Goal: Information Seeking & Learning: Learn about a topic

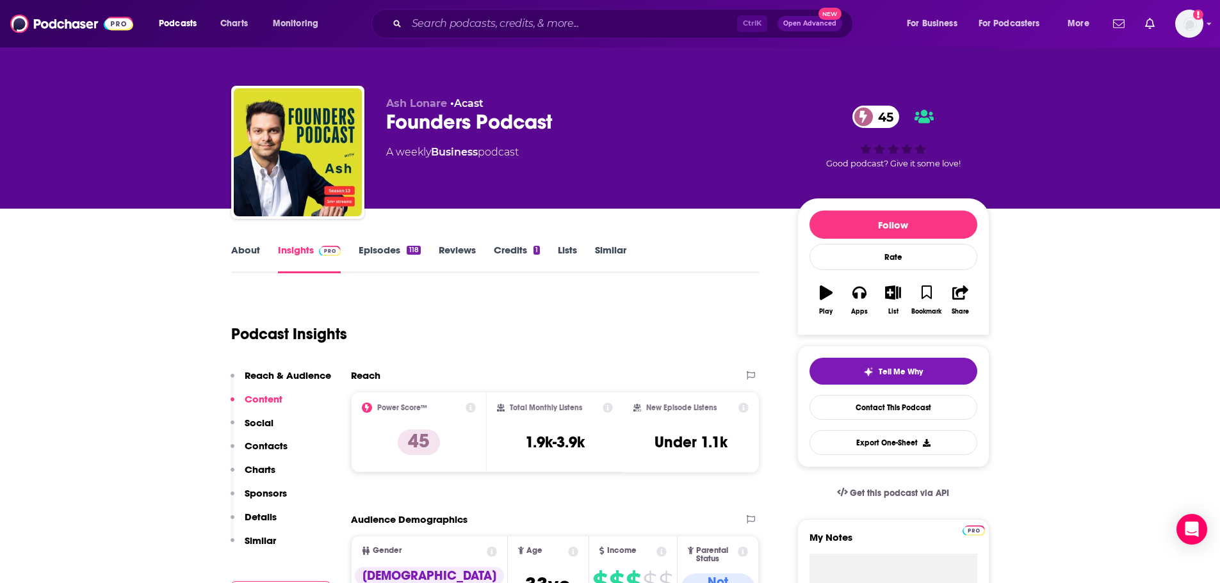
click at [382, 256] on link "Episodes 118" at bounding box center [389, 258] width 61 height 29
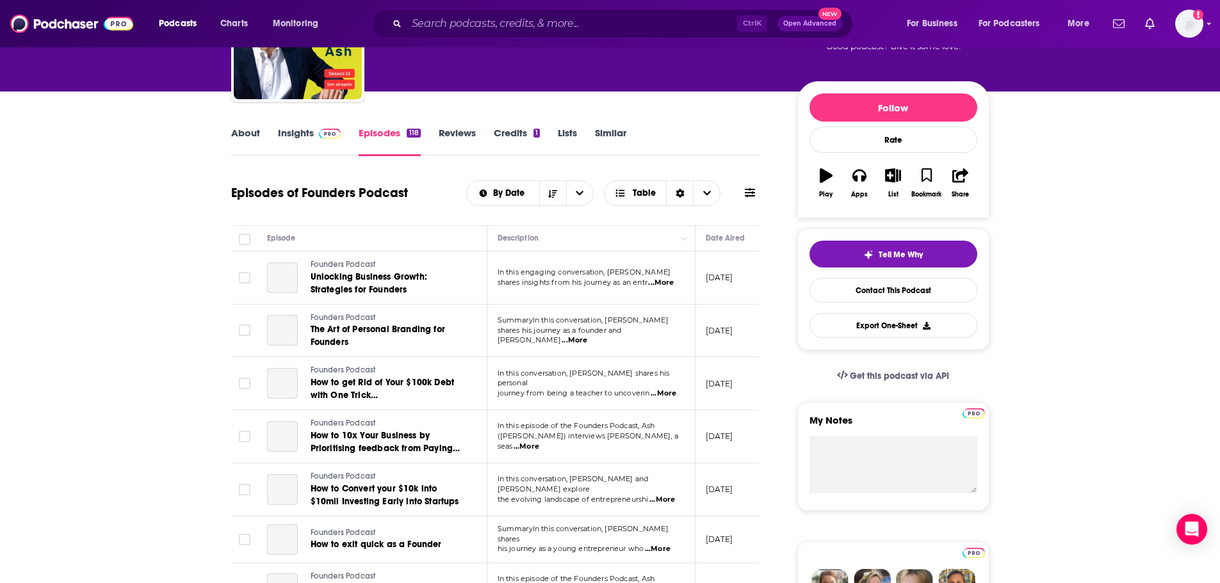
scroll to position [128, 0]
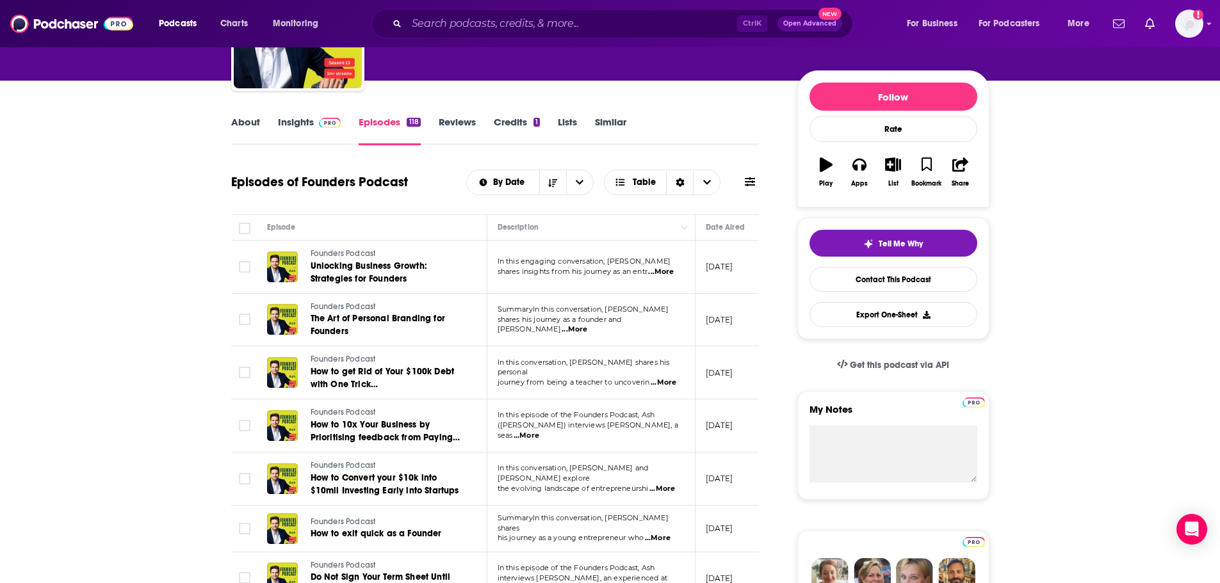
click at [672, 269] on span "...More" at bounding box center [661, 272] width 26 height 10
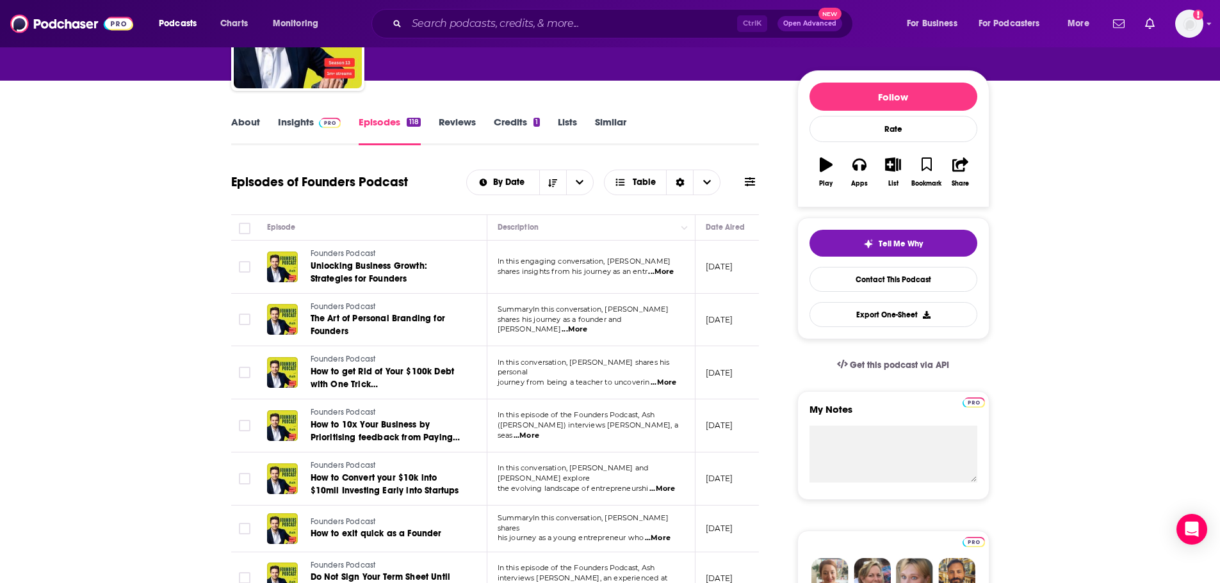
click at [667, 276] on span "...More" at bounding box center [661, 272] width 26 height 10
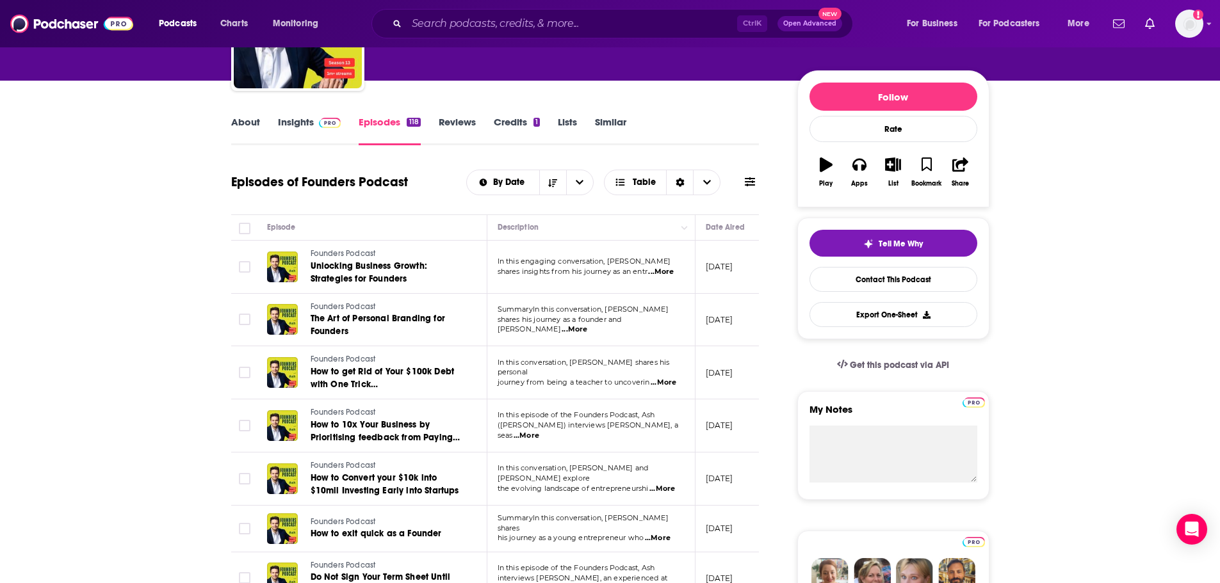
click at [587, 325] on span "...More" at bounding box center [575, 330] width 26 height 10
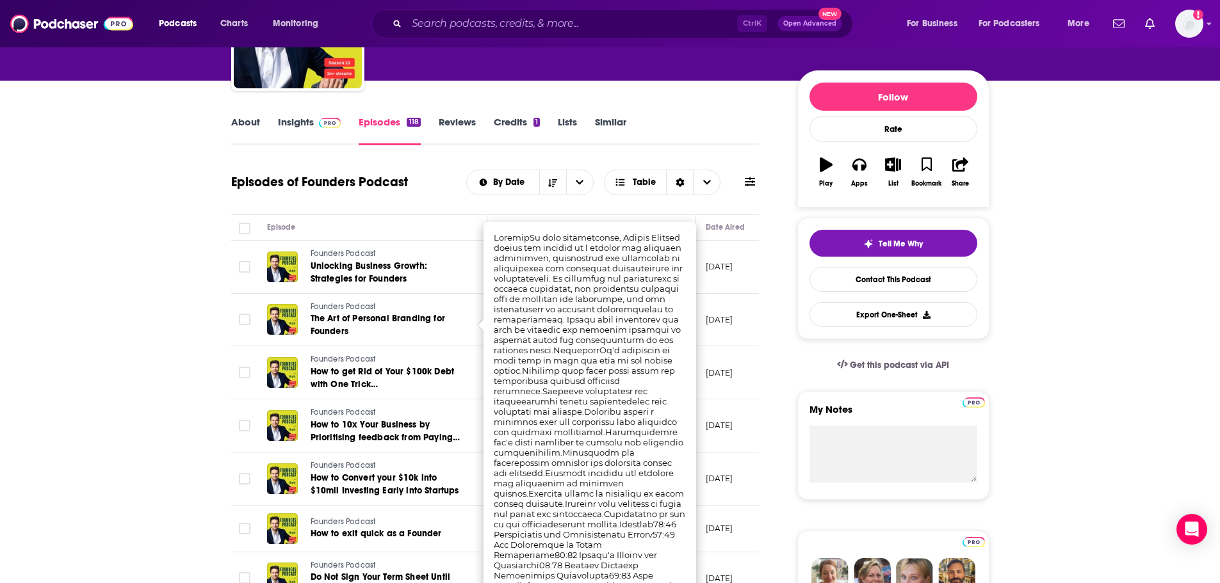
scroll to position [192, 0]
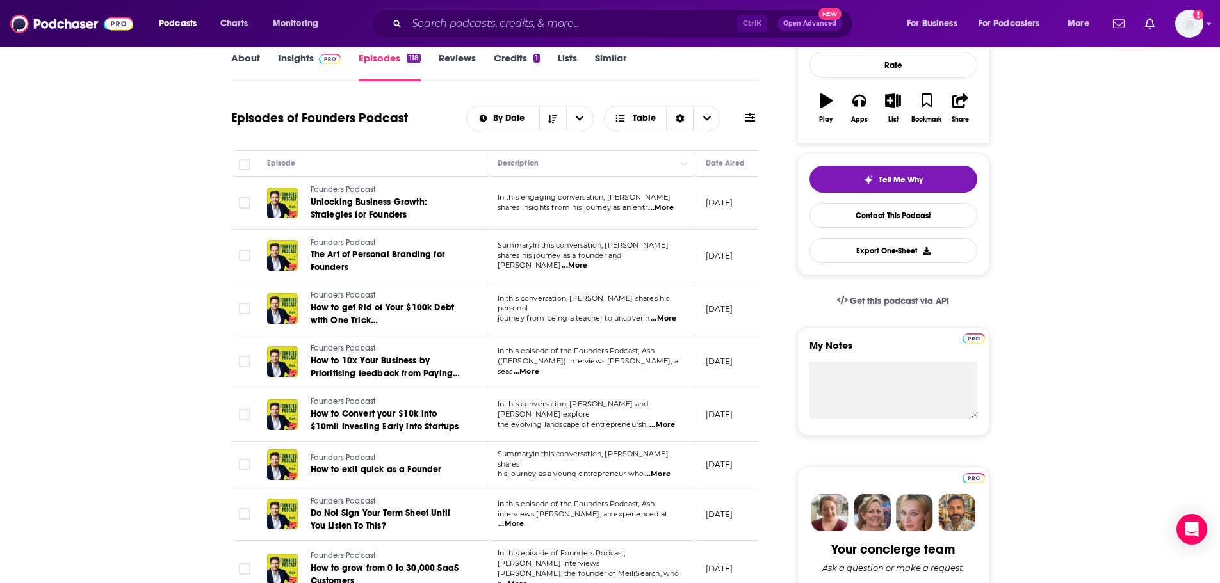
click at [243, 58] on link "About" at bounding box center [245, 66] width 29 height 29
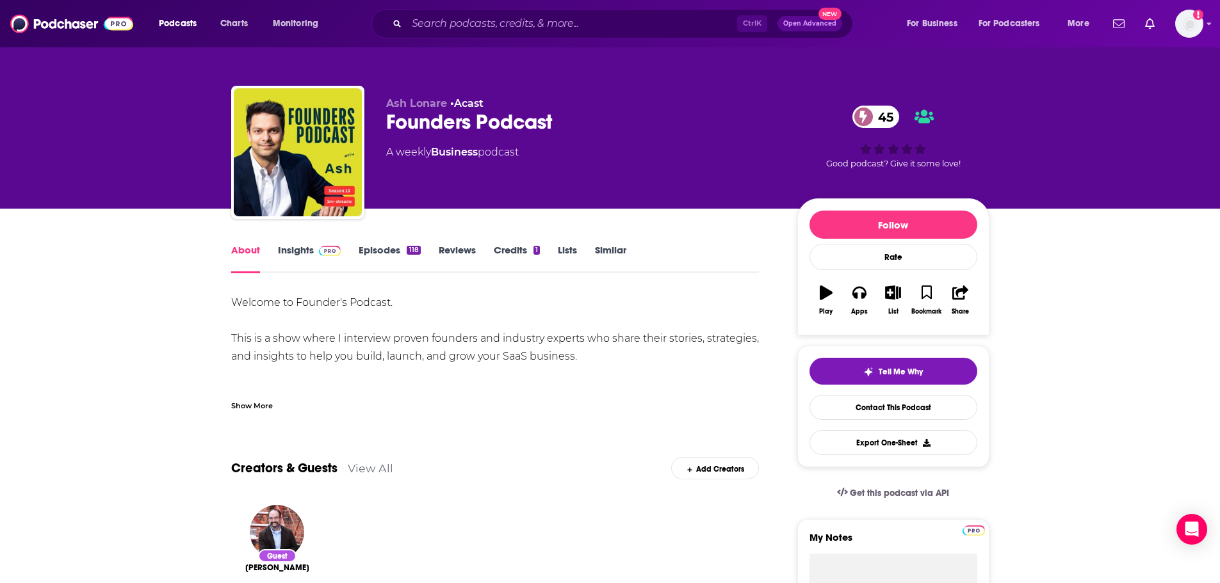
click at [507, 356] on div "Welcome to Founder's Podcast. This is a show where I interview proven founders …" at bounding box center [495, 348] width 528 height 108
drag, startPoint x: 501, startPoint y: 357, endPoint x: 574, endPoint y: 364, distance: 73.3
click at [574, 364] on div "Welcome to Founder's Podcast. This is a show where I interview proven founders …" at bounding box center [495, 348] width 528 height 108
copy div "SaaS business"
click at [368, 250] on link "Episodes 118" at bounding box center [389, 258] width 61 height 29
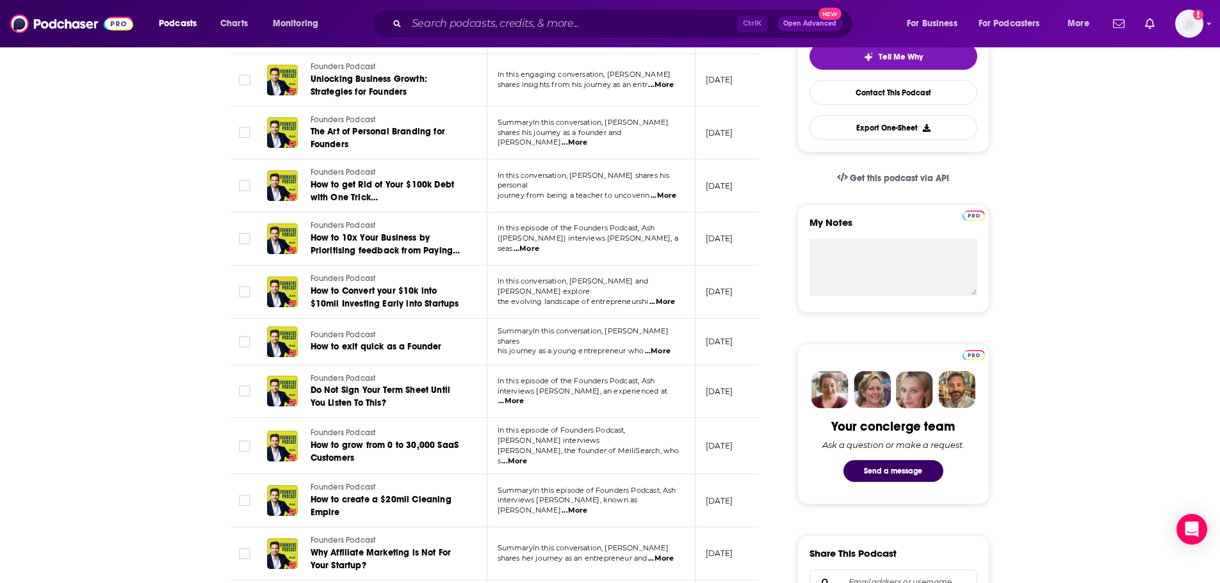
scroll to position [320, 0]
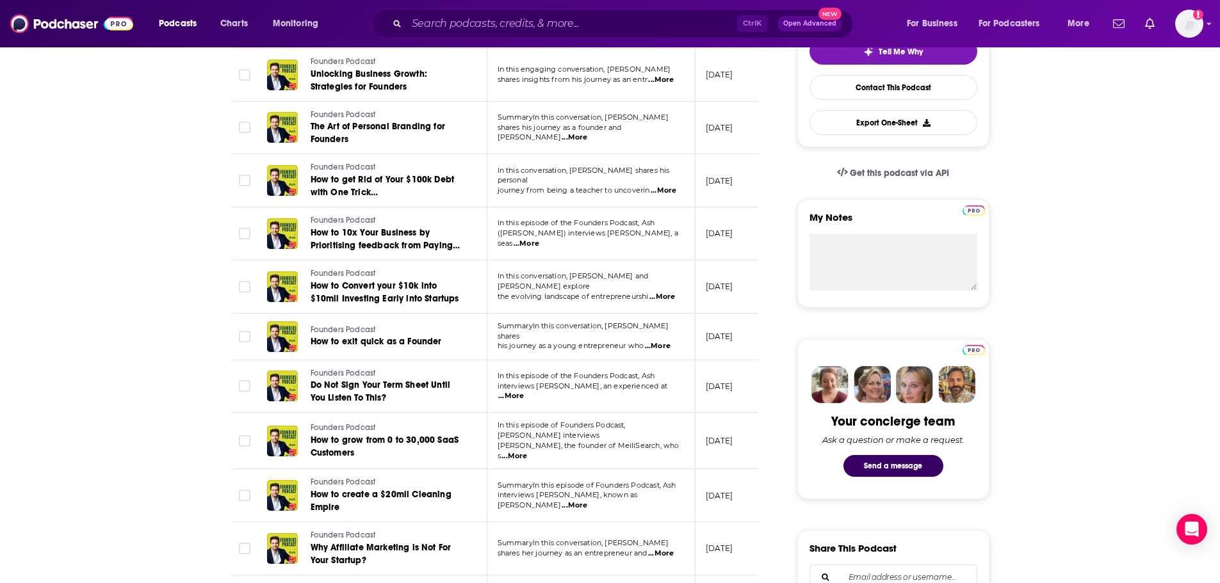
click at [527, 452] on span "...More" at bounding box center [514, 457] width 26 height 10
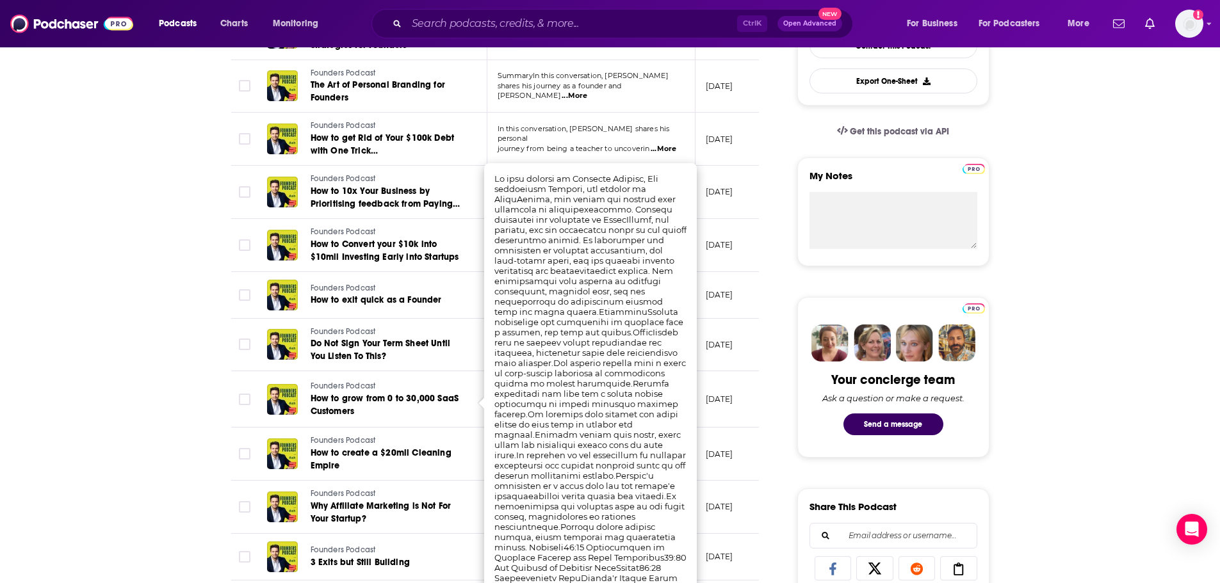
scroll to position [384, 0]
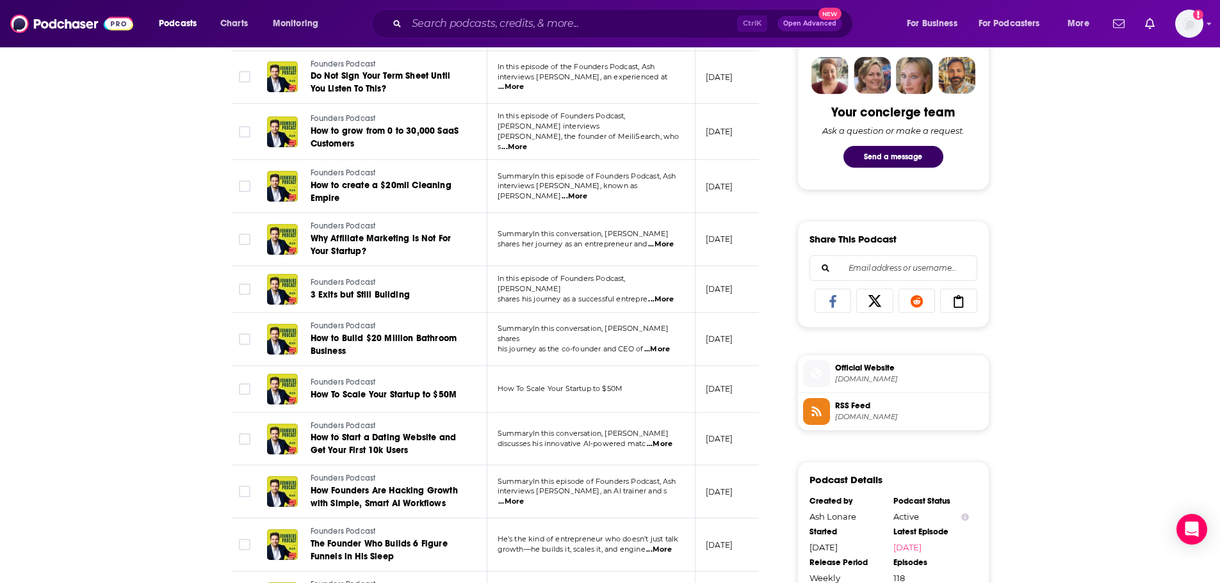
scroll to position [640, 0]
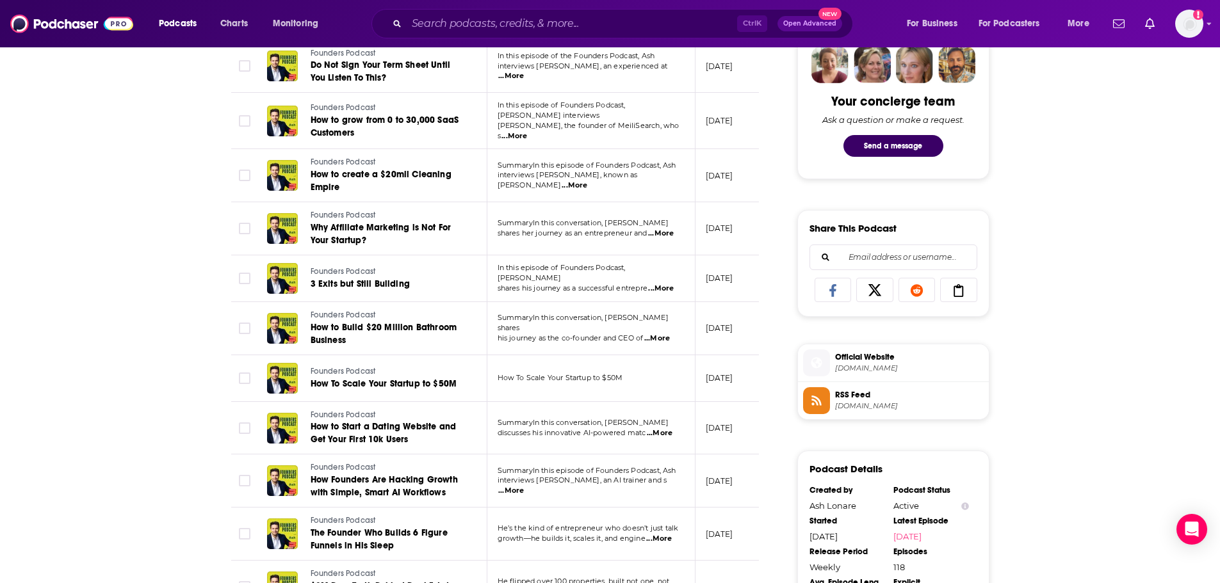
click at [669, 334] on span "...More" at bounding box center [657, 339] width 26 height 10
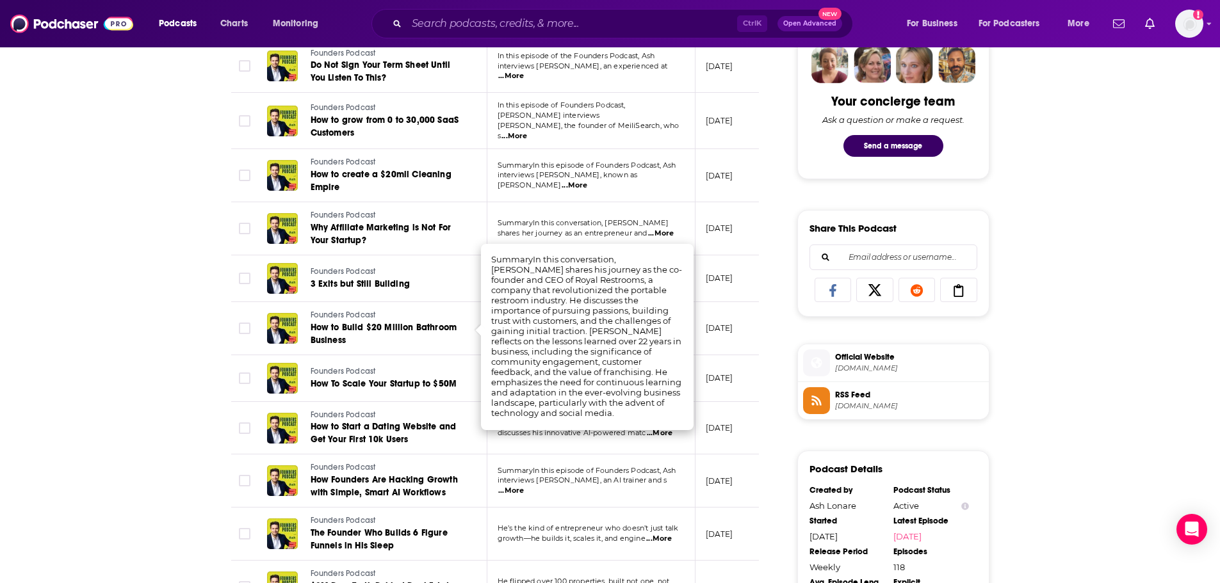
click at [161, 386] on div "About Insights Episodes 118 Reviews Credits 1 Lists Similar Episodes of Founder…" at bounding box center [610, 425] width 1220 height 1714
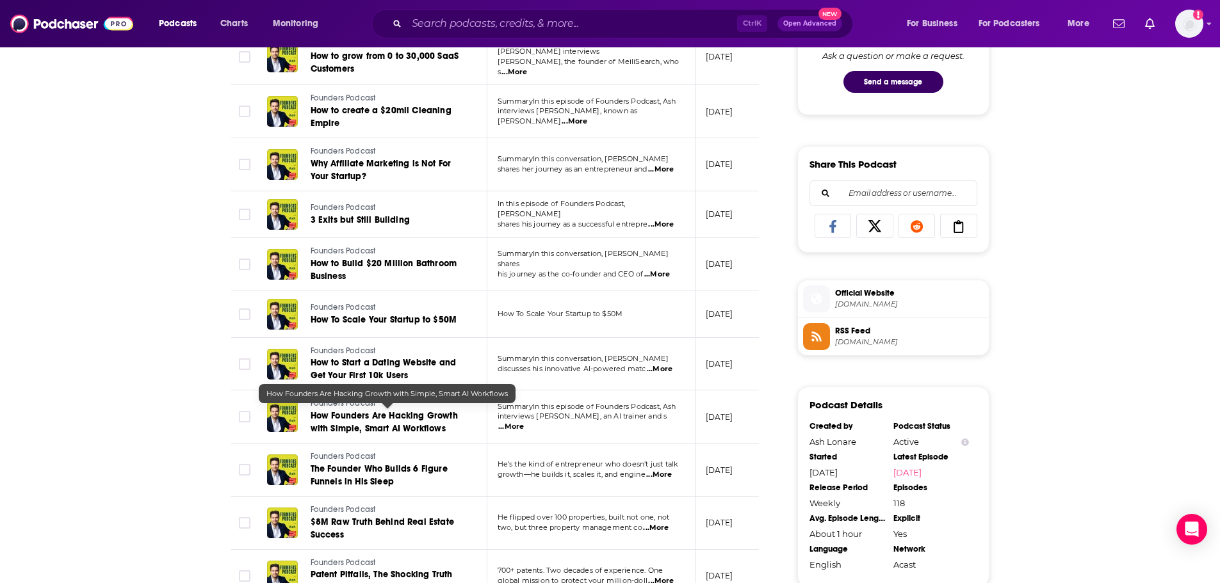
scroll to position [769, 0]
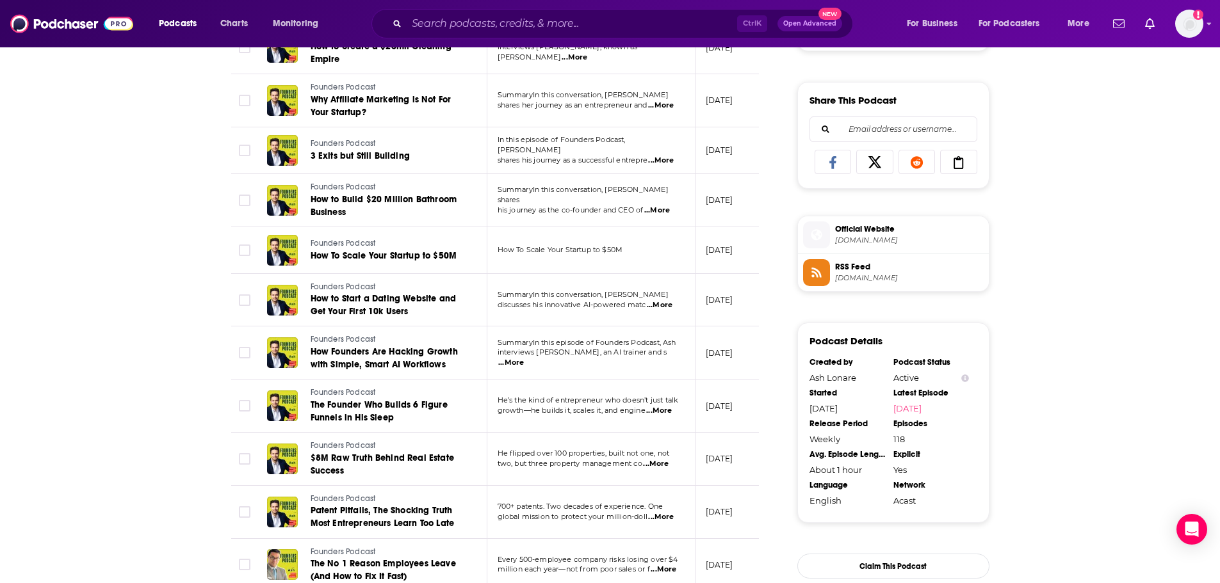
click at [668, 409] on span "...More" at bounding box center [659, 411] width 26 height 10
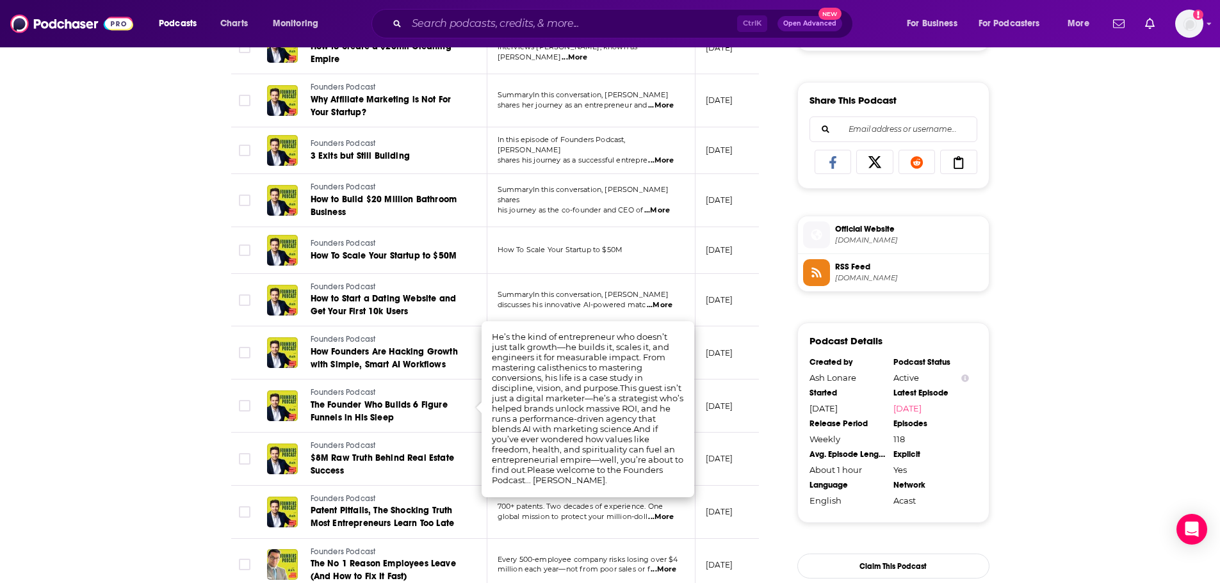
click at [61, 359] on div "About Insights Episodes 118 Reviews Credits 1 Lists Similar Episodes of Founder…" at bounding box center [610, 297] width 1220 height 1714
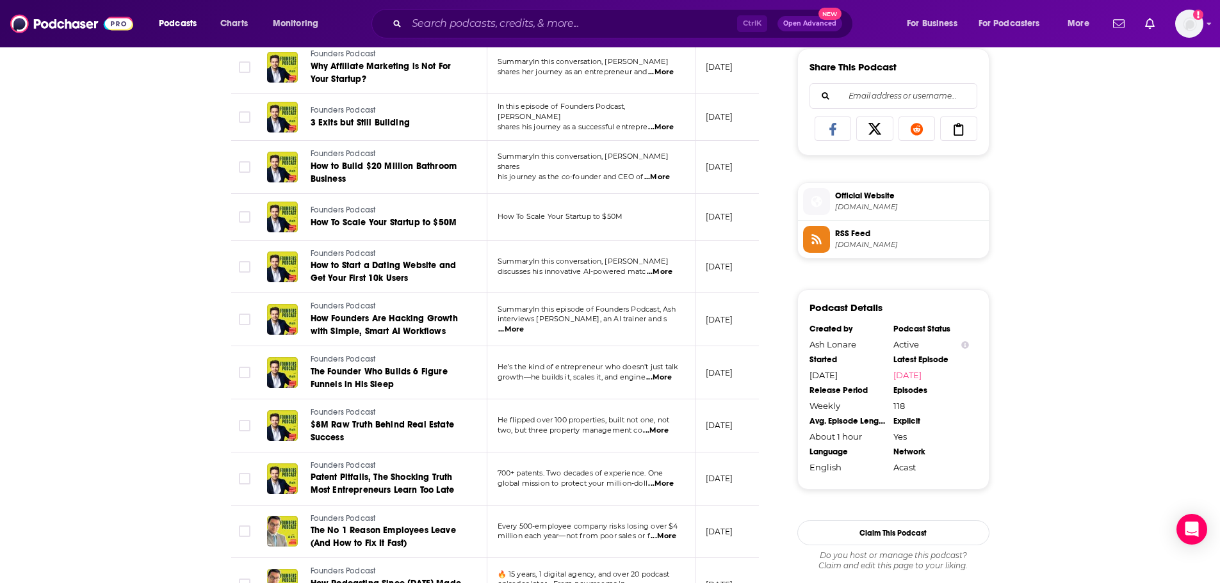
scroll to position [833, 0]
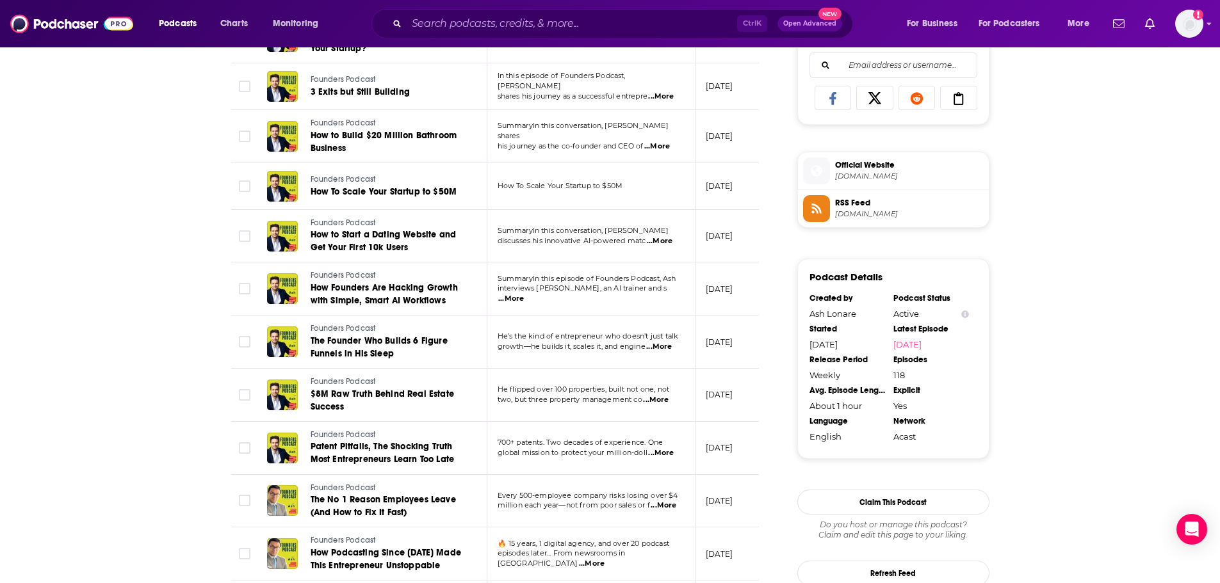
click at [656, 448] on span "...More" at bounding box center [661, 453] width 26 height 10
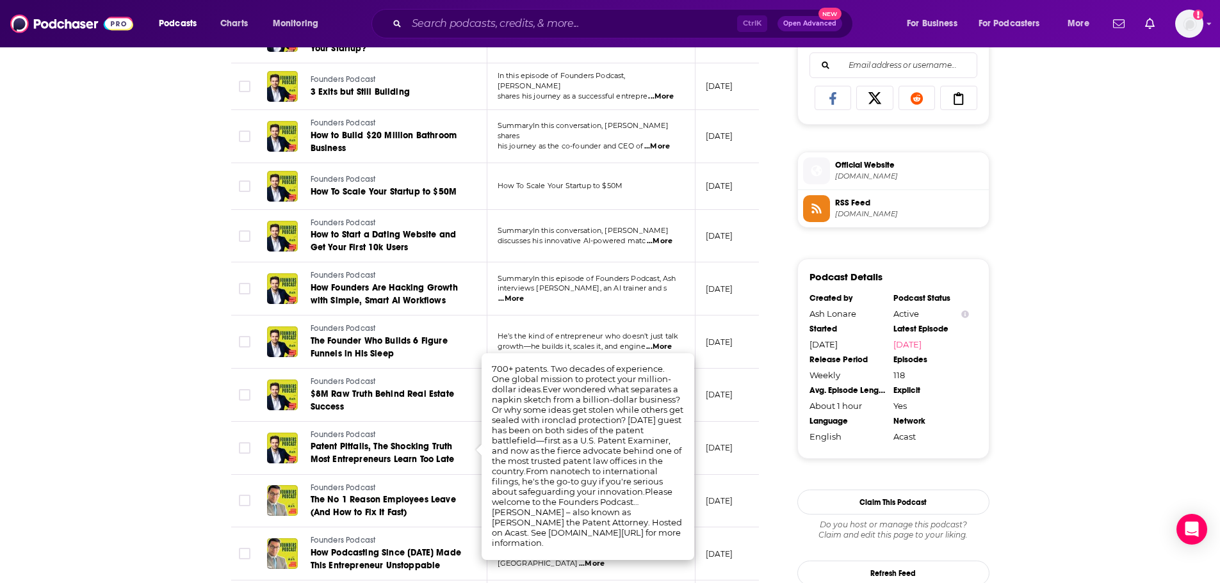
drag, startPoint x: 65, startPoint y: 393, endPoint x: 72, endPoint y: 394, distance: 7.1
click at [65, 393] on div "About Insights Episodes 118 Reviews Credits 1 Lists Similar Episodes of Founder…" at bounding box center [610, 233] width 1220 height 1714
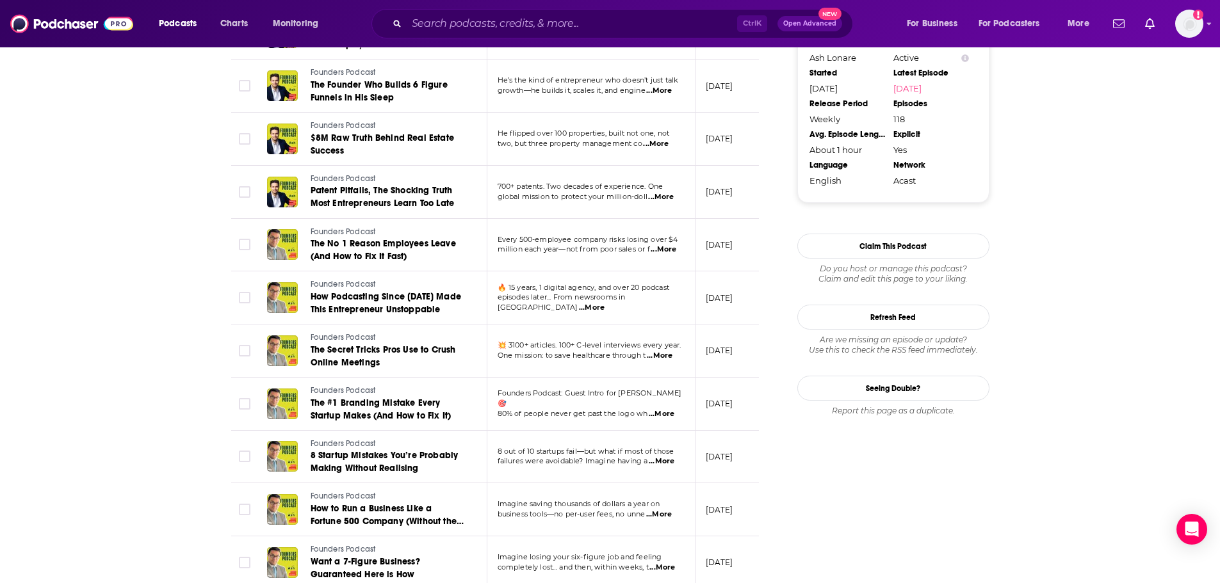
scroll to position [1153, 0]
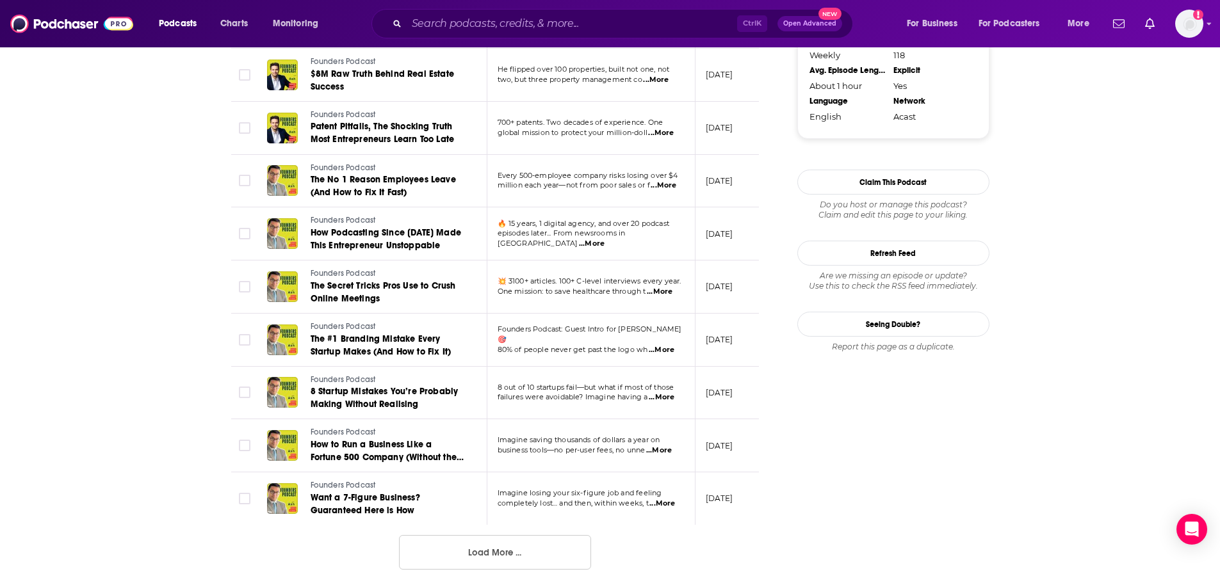
click at [667, 502] on span "...More" at bounding box center [662, 504] width 26 height 10
